Goal: Find specific page/section: Find specific page/section

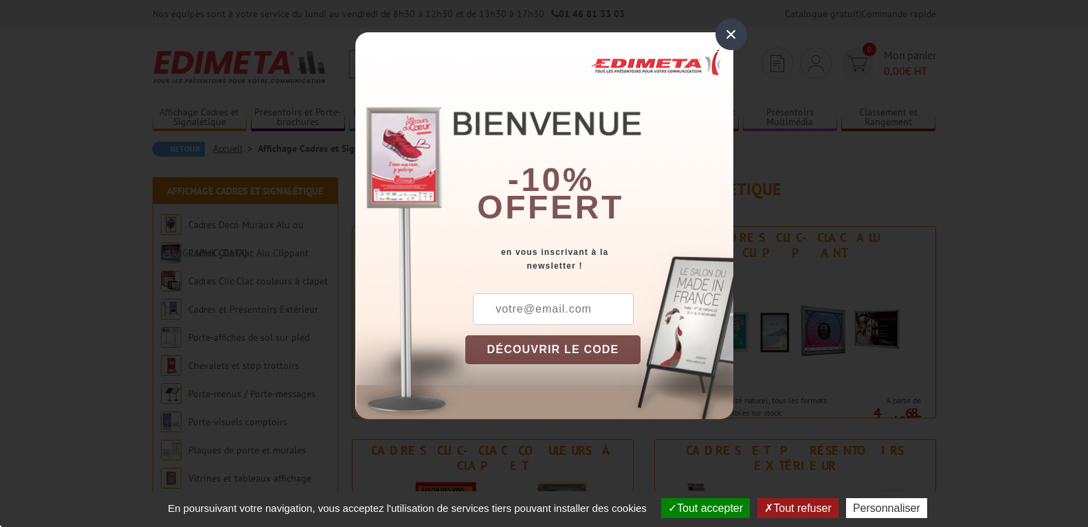
click at [732, 35] on div "×" at bounding box center [731, 35] width 32 height 32
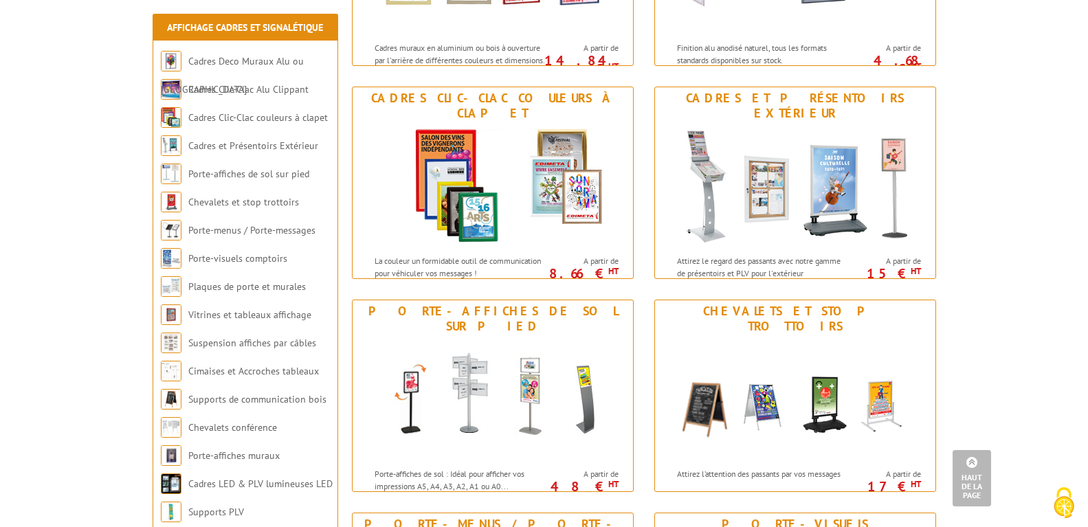
scroll to position [186, 0]
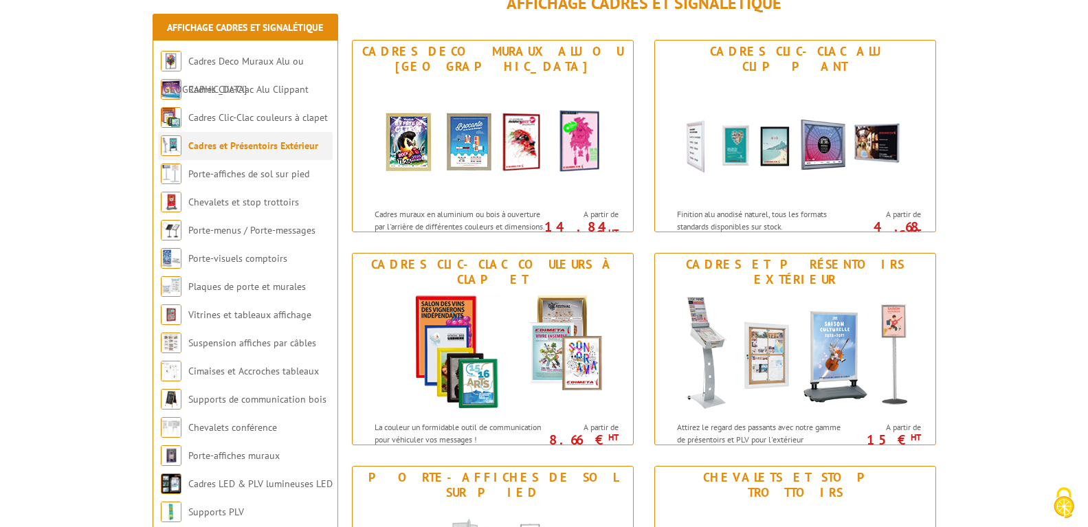
click at [288, 152] on li "Cadres et Présentoirs Extérieur" at bounding box center [245, 146] width 175 height 28
click at [287, 146] on link "Cadres et Présentoirs Extérieur" at bounding box center [253, 146] width 130 height 12
